Goal: Task Accomplishment & Management: Complete application form

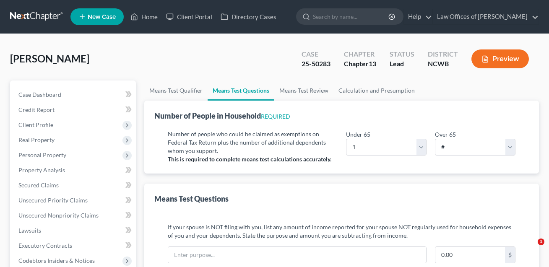
select select "1"
select select "60"
select select "1"
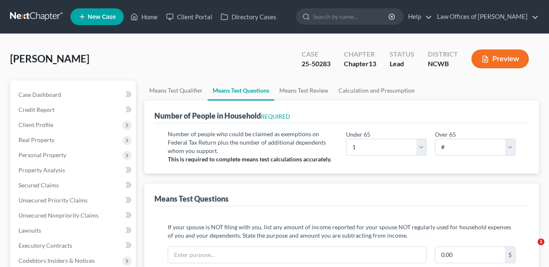
select select "60"
click at [513, 57] on button "Preview" at bounding box center [500, 58] width 57 height 19
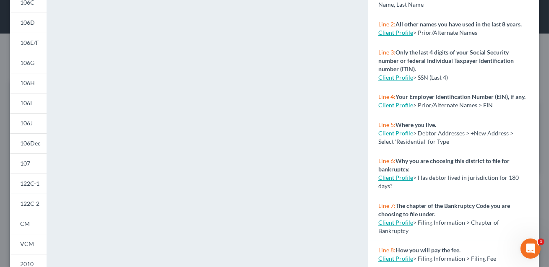
scroll to position [120, 0]
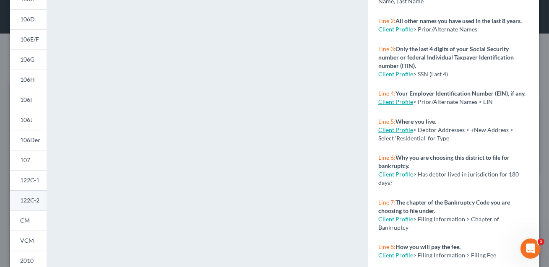
click at [32, 202] on span "122C-2" at bounding box center [29, 200] width 19 height 7
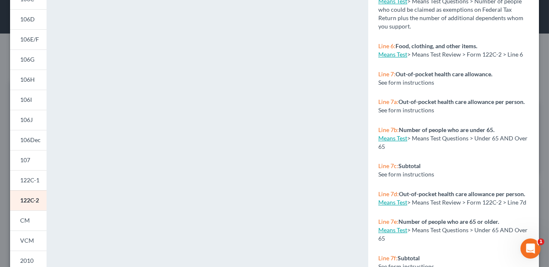
scroll to position [0, 0]
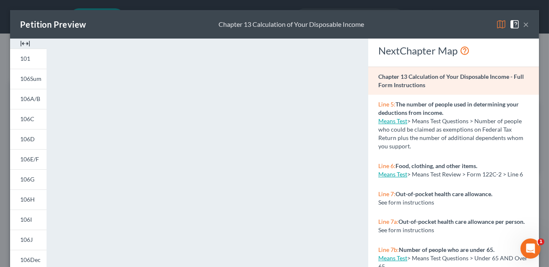
click at [526, 25] on button "×" at bounding box center [526, 24] width 6 height 10
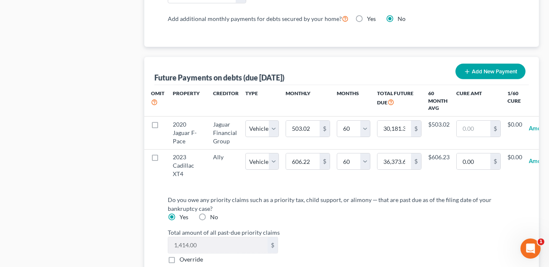
scroll to position [832, 0]
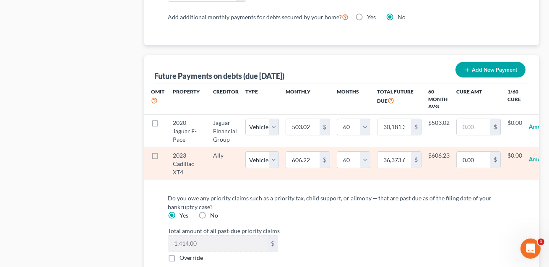
click at [163, 158] on label at bounding box center [163, 158] width 0 height 0
click at [166, 154] on input "checkbox" at bounding box center [168, 153] width 5 height 5
checkbox input "true"
select select "1"
select select "60"
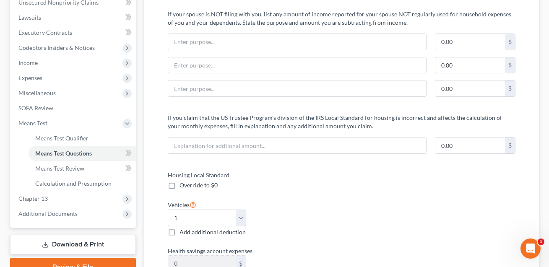
scroll to position [0, 0]
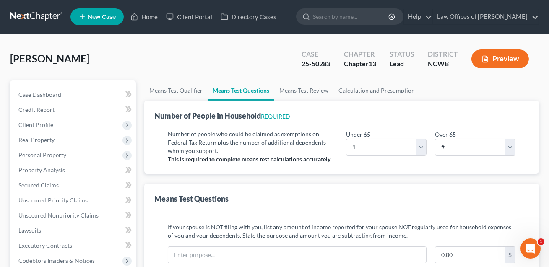
click at [508, 61] on button "Preview" at bounding box center [500, 58] width 57 height 19
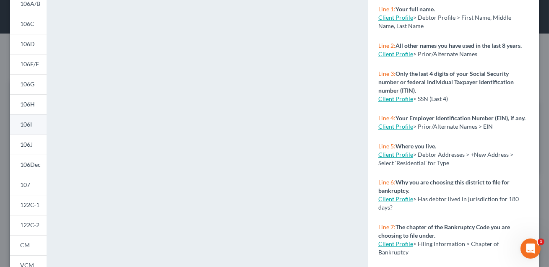
scroll to position [136, 0]
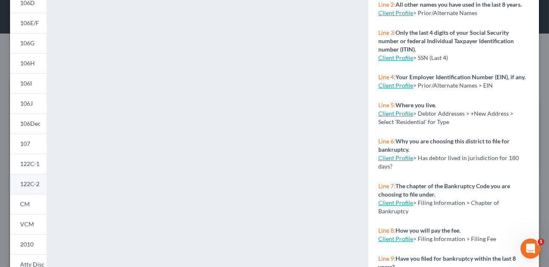
click at [36, 186] on span "122C-2" at bounding box center [29, 183] width 19 height 7
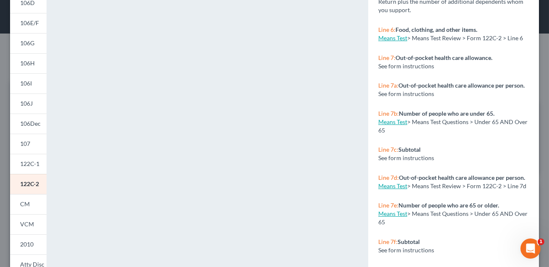
scroll to position [0, 0]
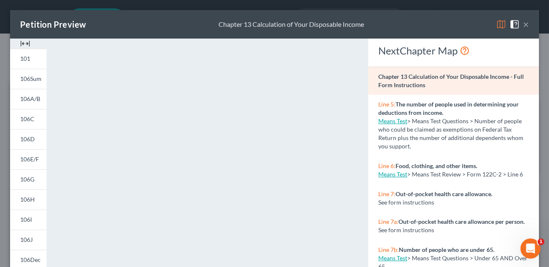
click at [526, 27] on button "×" at bounding box center [526, 24] width 6 height 10
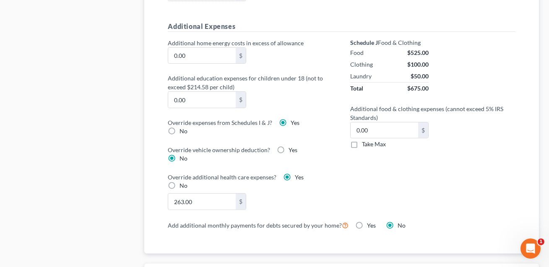
scroll to position [625, 0]
click at [180, 130] on label "No" at bounding box center [184, 130] width 8 height 8
click at [183, 130] on input "No" at bounding box center [185, 128] width 5 height 5
radio input "true"
click at [291, 121] on label "Yes" at bounding box center [295, 122] width 9 height 8
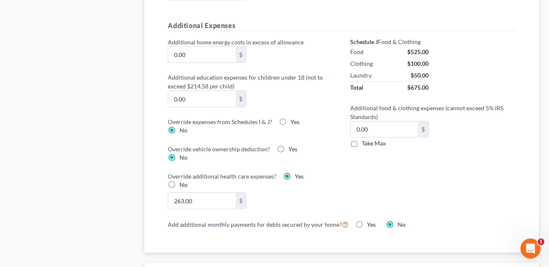
click at [294, 121] on input "Yes" at bounding box center [296, 120] width 5 height 5
radio input "true"
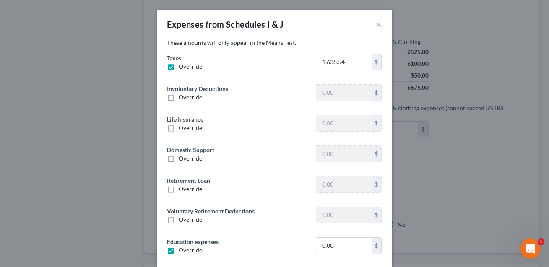
type input "0"
type input "67.26"
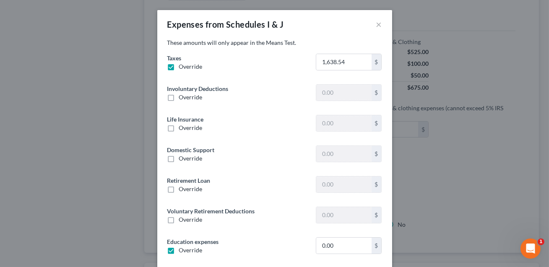
type input "0"
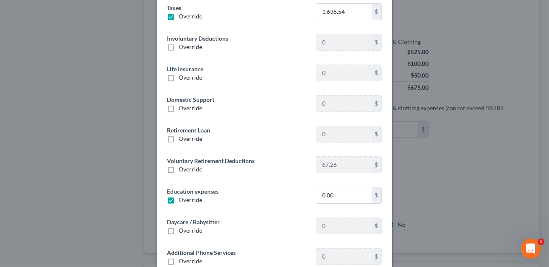
scroll to position [85, 0]
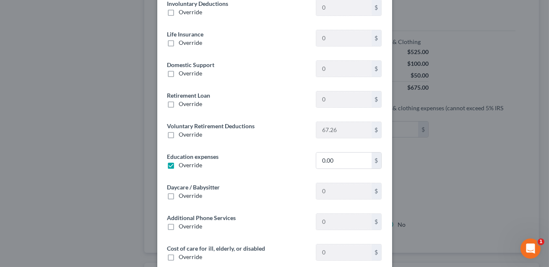
click at [179, 135] on label "Override" at bounding box center [190, 134] width 23 height 8
click at [182, 135] on input "Override" at bounding box center [184, 132] width 5 height 5
checkbox input "true"
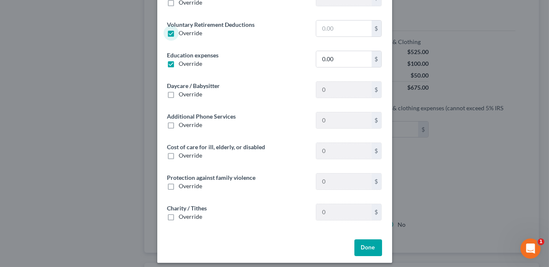
scroll to position [189, 0]
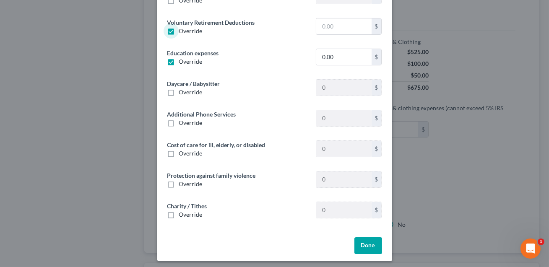
click at [371, 247] on button "Done" at bounding box center [368, 245] width 28 height 17
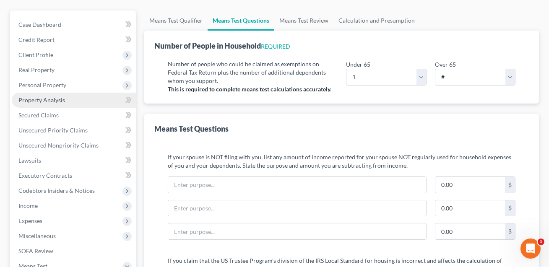
scroll to position [71, 0]
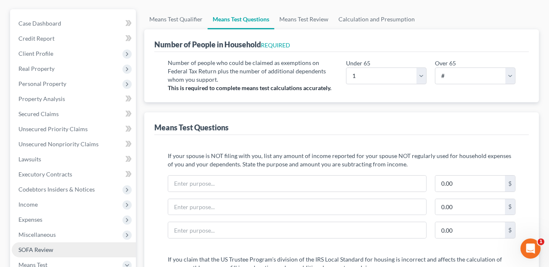
click at [42, 249] on span "SOFA Review" at bounding box center [35, 249] width 35 height 7
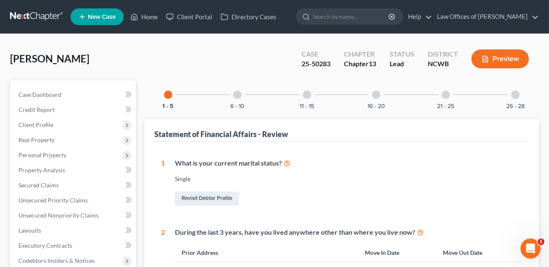
click at [236, 96] on div at bounding box center [237, 95] width 8 height 8
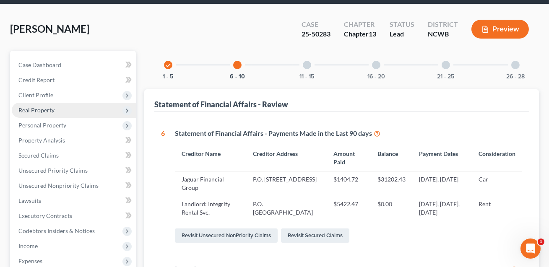
scroll to position [29, 0]
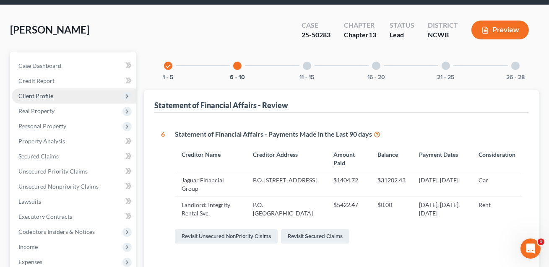
click at [40, 96] on span "Client Profile" at bounding box center [35, 95] width 35 height 7
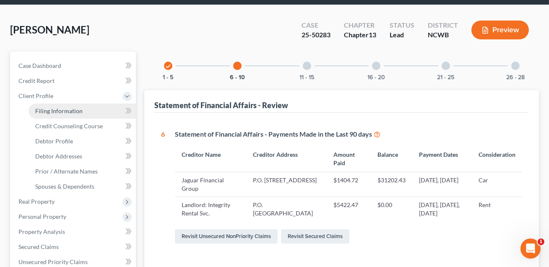
click at [56, 110] on span "Filing Information" at bounding box center [58, 110] width 47 height 7
select select "1"
select select "0"
select select "3"
select select "59"
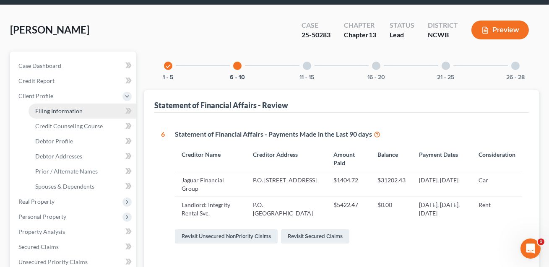
select select "1"
select select "28"
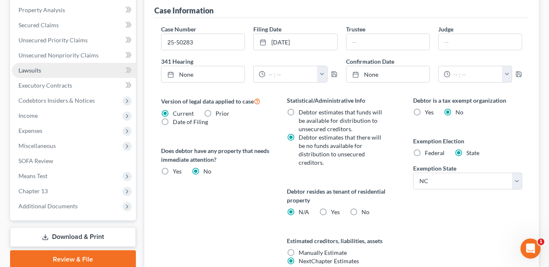
scroll to position [327, 0]
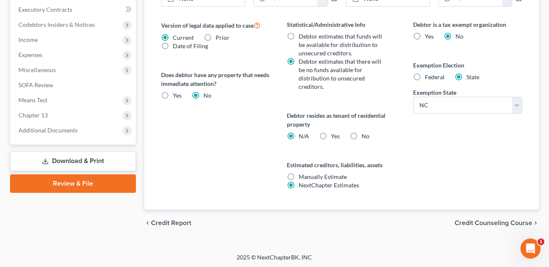
click at [83, 165] on link "Download & Print" at bounding box center [73, 161] width 126 height 20
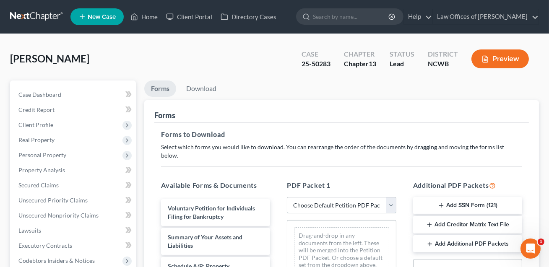
click at [335, 197] on select "Choose Default Petition PDF Packet Complete Bankruptcy Petition (all forms and …" at bounding box center [341, 205] width 109 height 17
select select "0"
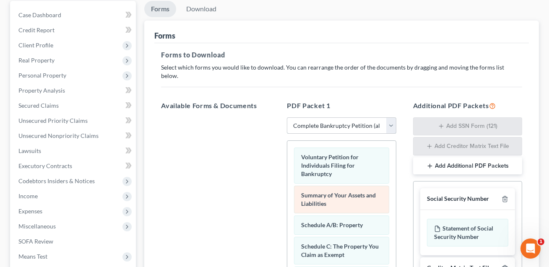
scroll to position [92, 0]
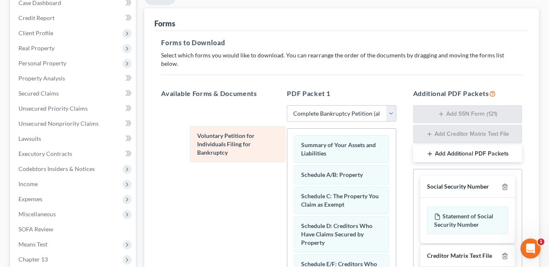
drag, startPoint x: 319, startPoint y: 147, endPoint x: 219, endPoint y: 154, distance: 100.5
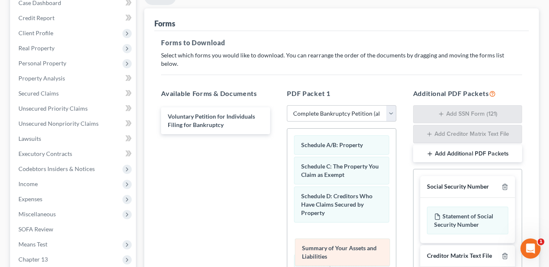
drag, startPoint x: 326, startPoint y: 140, endPoint x: 327, endPoint y: 252, distance: 112.4
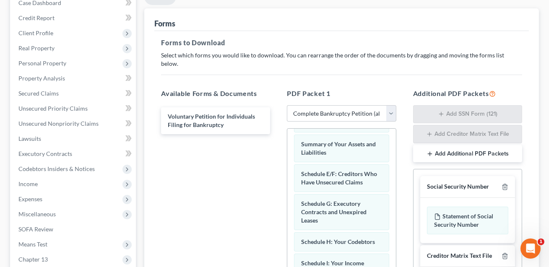
scroll to position [109, 0]
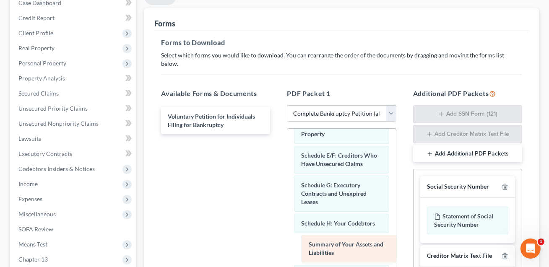
drag, startPoint x: 318, startPoint y: 125, endPoint x: 326, endPoint y: 260, distance: 135.3
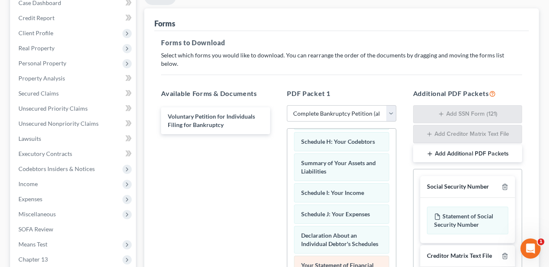
scroll to position [171, 0]
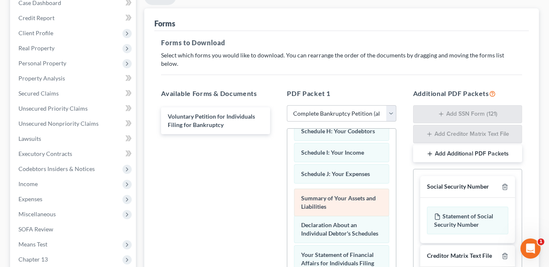
drag, startPoint x: 318, startPoint y: 142, endPoint x: 317, endPoint y: 195, distance: 53.7
click at [317, 195] on div "Summary of Your Assets and Liabilities Schedule A/B: Property Schedule C: The P…" at bounding box center [341, 232] width 108 height 549
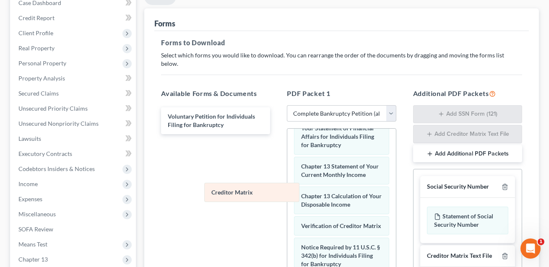
scroll to position [296, 0]
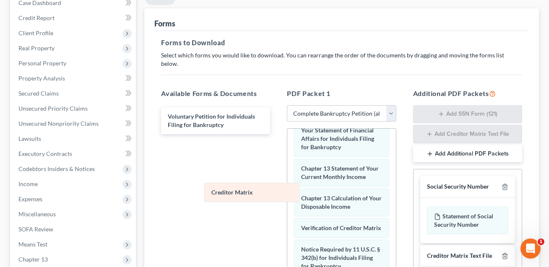
drag, startPoint x: 317, startPoint y: 195, endPoint x: 192, endPoint y: 180, distance: 125.9
click at [287, 180] on div "Creditor Matrix Schedule A/B: Property Schedule C: The Property You Claim as Ex…" at bounding box center [341, 97] width 108 height 528
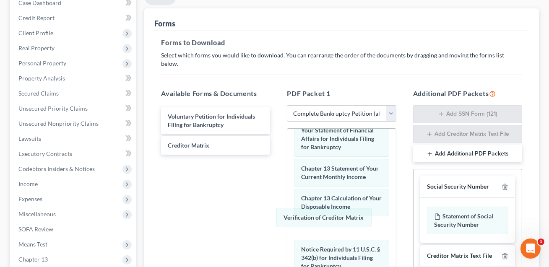
scroll to position [275, 0]
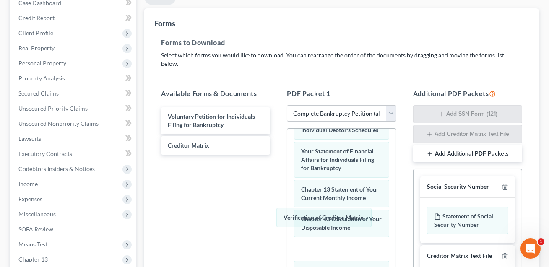
drag, startPoint x: 313, startPoint y: 221, endPoint x: 179, endPoint y: 195, distance: 135.8
click at [287, 188] on div "Verification of Creditor Matrix Schedule A/B: Property Schedule C: The Property…" at bounding box center [341, 117] width 108 height 527
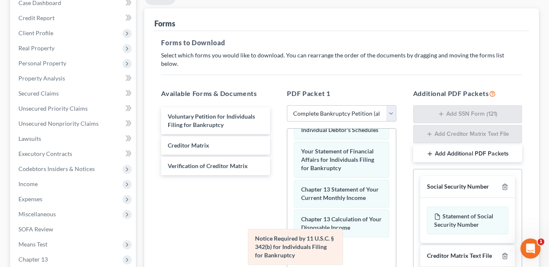
scroll to position [237, 0]
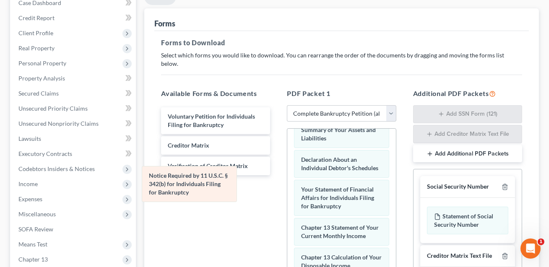
drag, startPoint x: 304, startPoint y: 241, endPoint x: 151, endPoint y: 176, distance: 166.3
click at [287, 176] on div "Notice Required by 11 U.S.C. § 342(b) for Individuals Filing for Bankruptcy Sch…" at bounding box center [341, 126] width 108 height 468
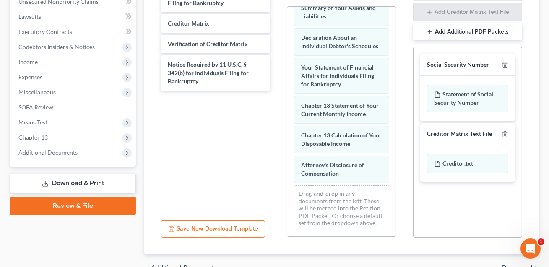
scroll to position [218, 0]
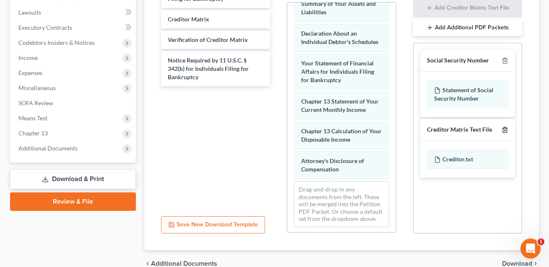
click at [507, 127] on icon "button" at bounding box center [505, 130] width 7 height 7
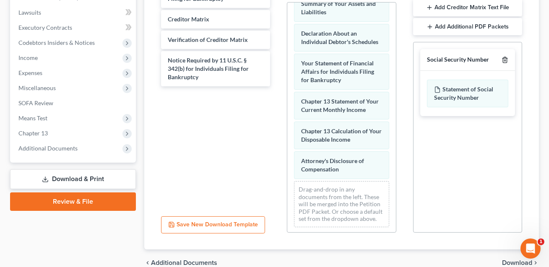
click at [505, 57] on icon "button" at bounding box center [505, 60] width 7 height 7
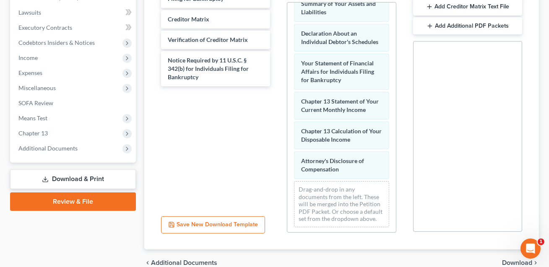
scroll to position [250, 0]
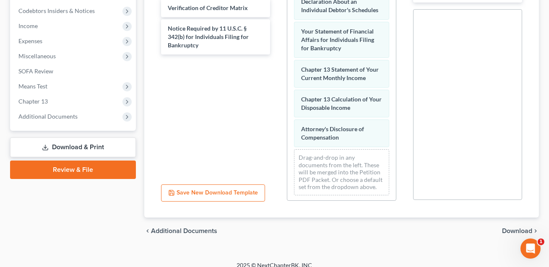
click at [508, 228] on span "Download" at bounding box center [517, 231] width 30 height 7
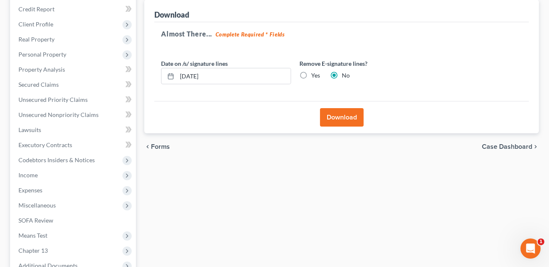
scroll to position [82, 0]
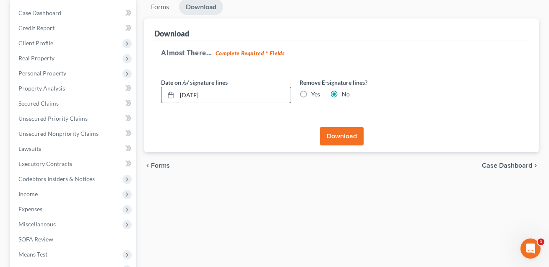
click at [185, 93] on input "[DATE]" at bounding box center [234, 95] width 114 height 16
click at [183, 94] on input "[DATE]" at bounding box center [234, 95] width 114 height 16
click at [190, 93] on input "089/10/2025" at bounding box center [234, 95] width 114 height 16
click at [190, 94] on input "[DATE]" at bounding box center [234, 95] width 114 height 16
click at [199, 94] on input "08/210/2025" at bounding box center [234, 95] width 114 height 16
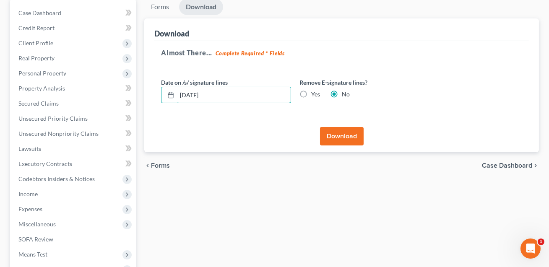
type input "[DATE]"
click at [337, 142] on button "Download" at bounding box center [342, 136] width 44 height 18
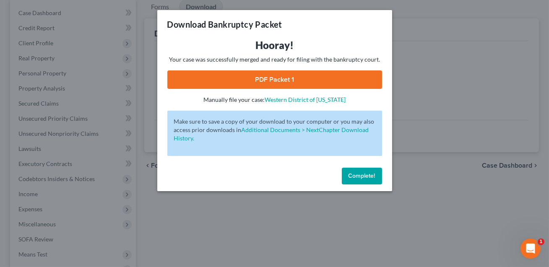
click at [271, 79] on link "PDF Packet 1" at bounding box center [274, 79] width 215 height 18
